Goal: Transaction & Acquisition: Purchase product/service

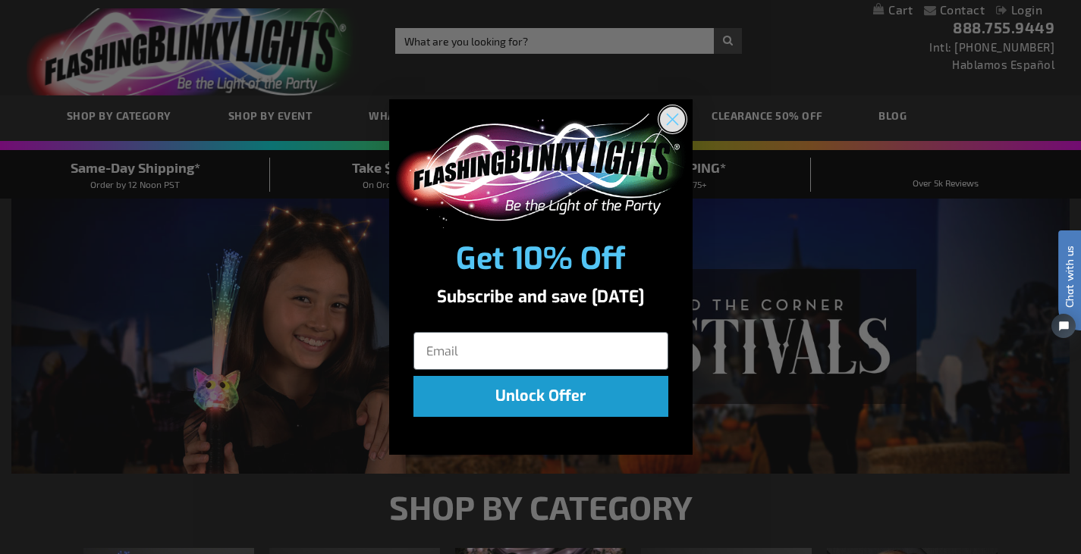
click at [670, 115] on circle "Close dialog" at bounding box center [671, 119] width 25 height 25
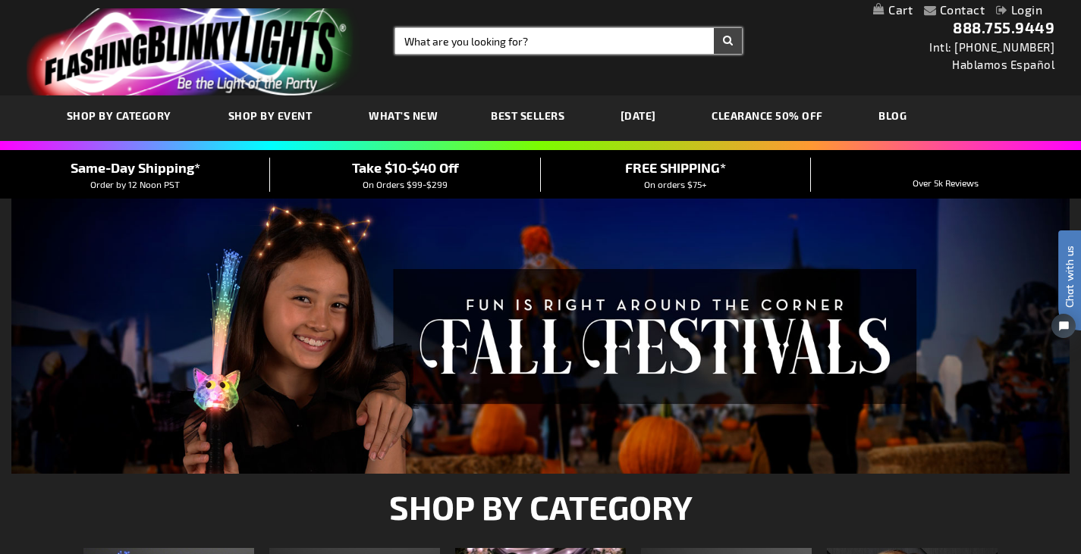
click at [522, 38] on input "Search" at bounding box center [568, 41] width 347 height 26
type input "adult hats"
click at [714, 28] on button "Search" at bounding box center [728, 41] width 28 height 26
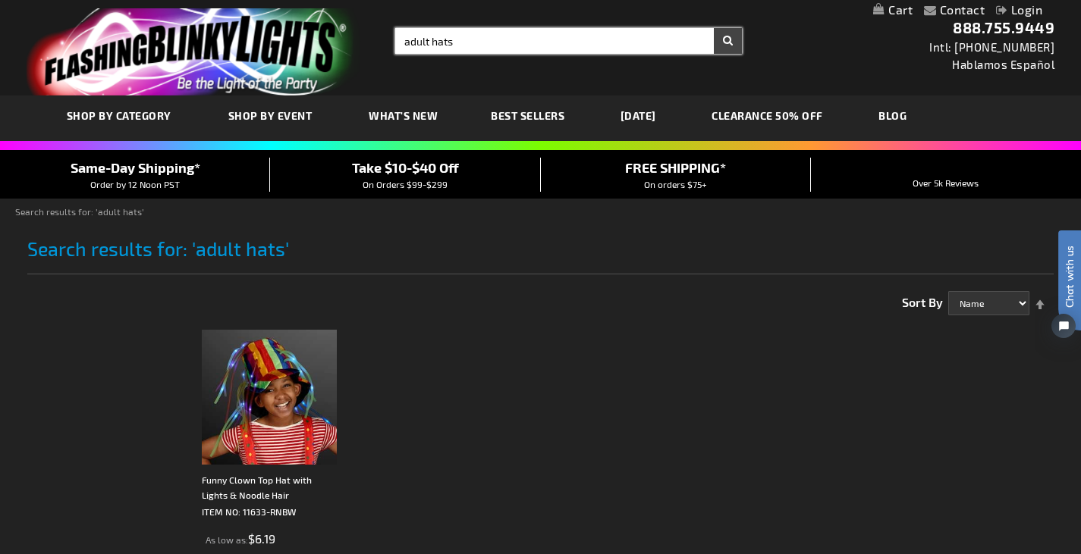
drag, startPoint x: 432, startPoint y: 40, endPoint x: 336, endPoint y: 40, distance: 96.3
click at [336, 40] on div "Toggle Nav Search Search adult hats × Search 888.755.9449 Intl: 818-753-8303 Ha…" at bounding box center [540, 48] width 1081 height 96
type input "hats"
click at [714, 28] on button "Search" at bounding box center [728, 41] width 28 height 26
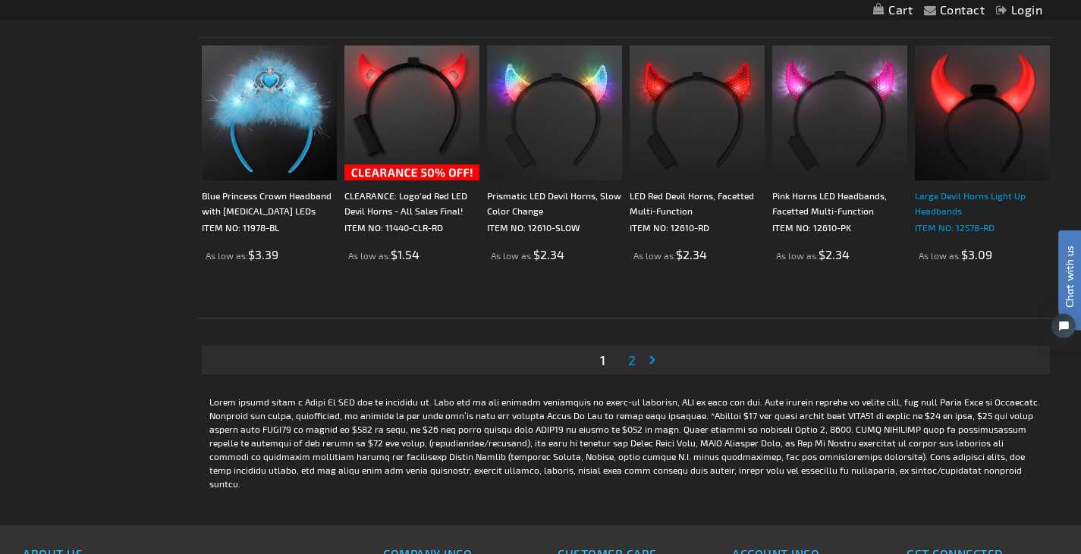
scroll to position [2806, 0]
click at [625, 359] on link "Page 2" at bounding box center [632, 359] width 14 height 23
